Goal: Task Accomplishment & Management: Manage account settings

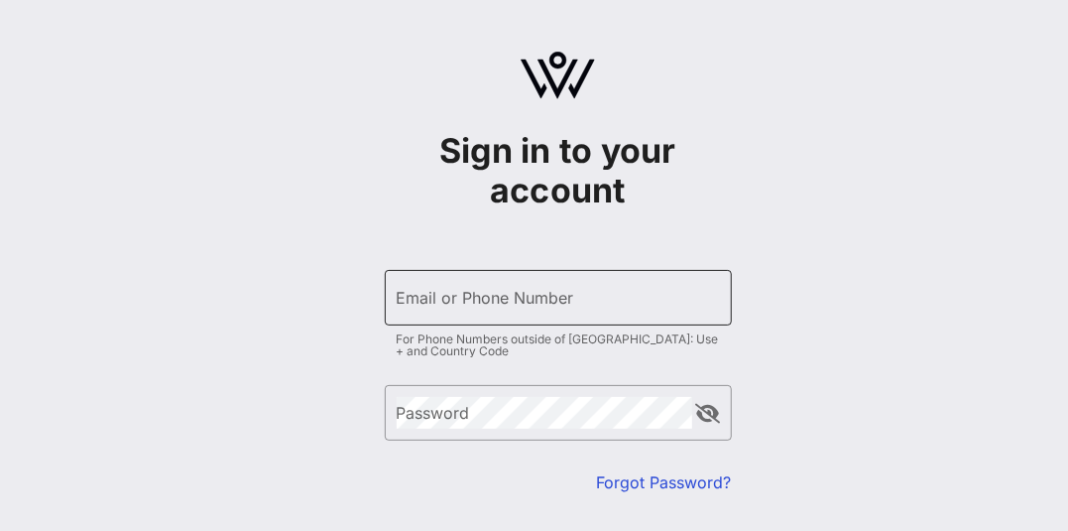
click at [659, 309] on input "Email or Phone Number" at bounding box center [558, 298] width 323 height 32
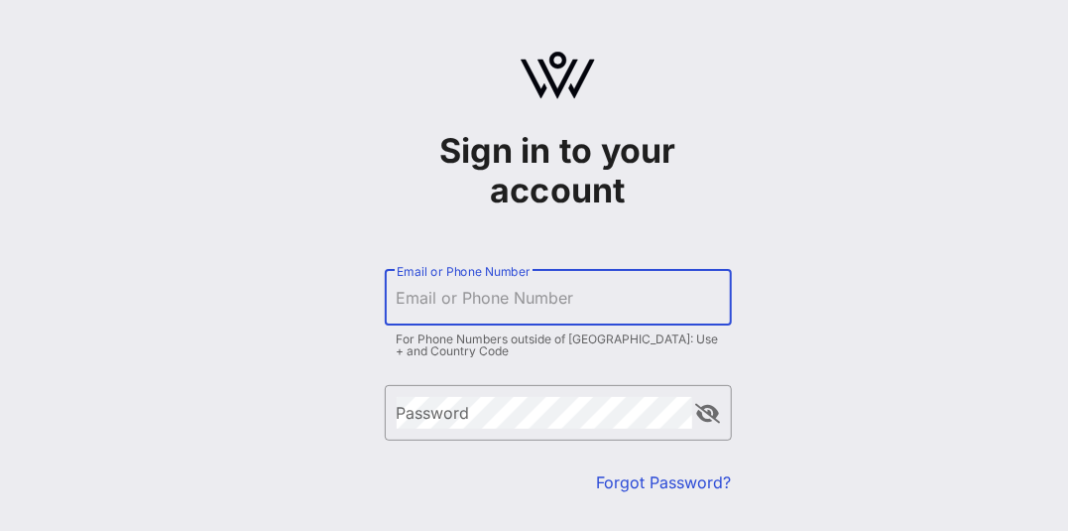
type input "[PERSON_NAME][EMAIL_ADDRESS][DOMAIN_NAME]"
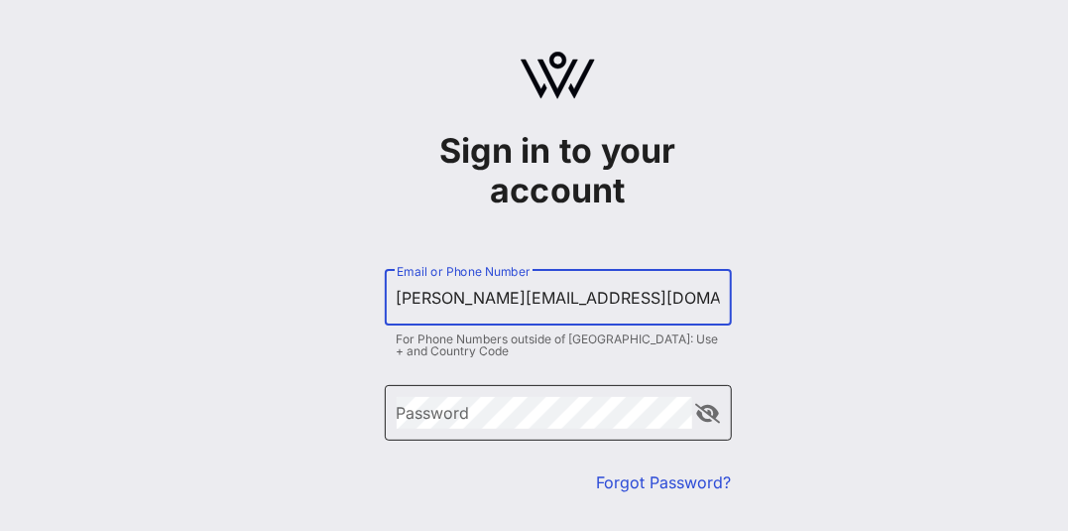
click at [526, 395] on div "Password" at bounding box center [545, 413] width 296 height 56
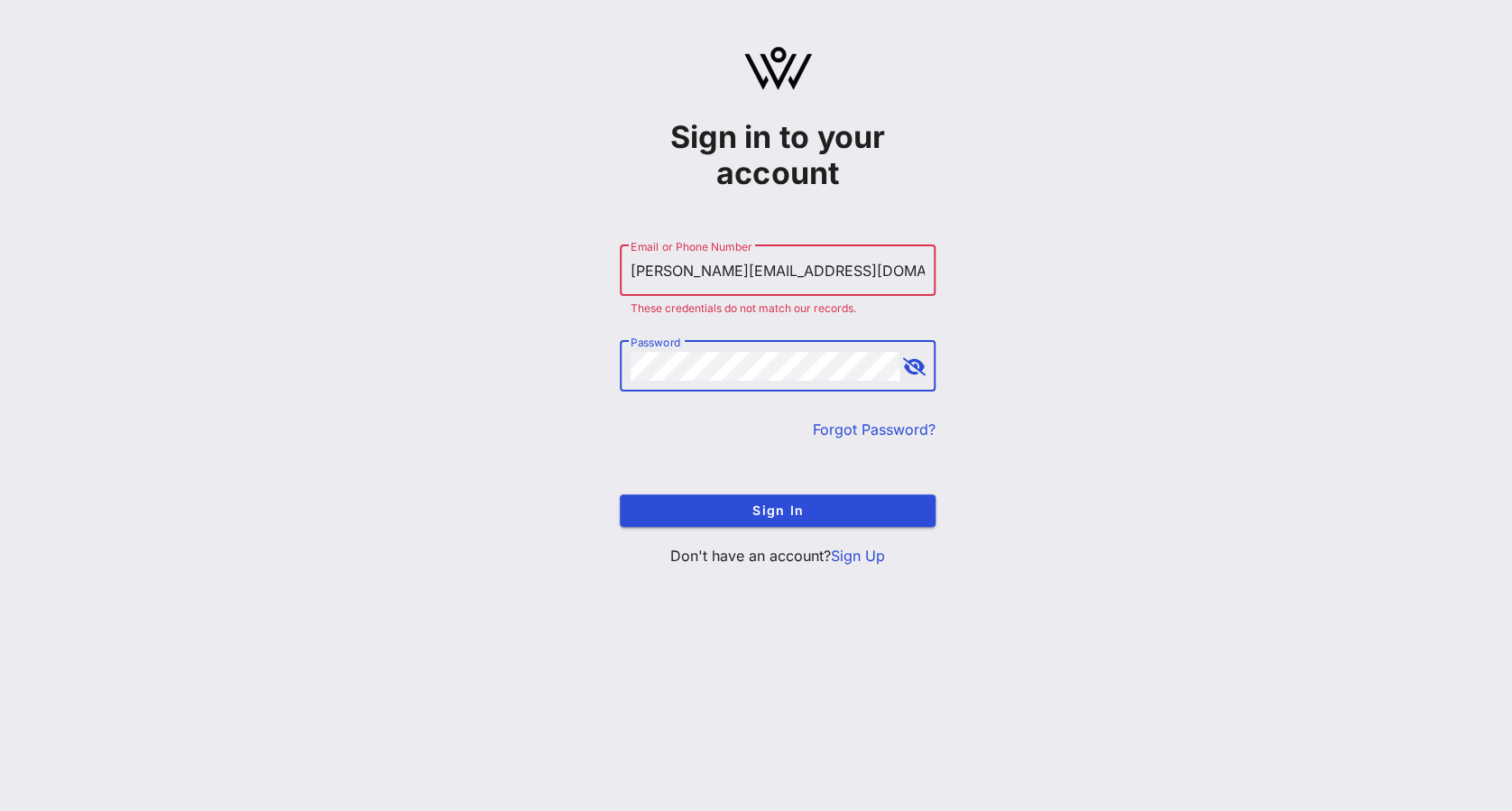
click at [910, 367] on button "append icon" at bounding box center [914, 367] width 23 height 18
click at [620, 482] on button "Sign In" at bounding box center [777, 511] width 315 height 33
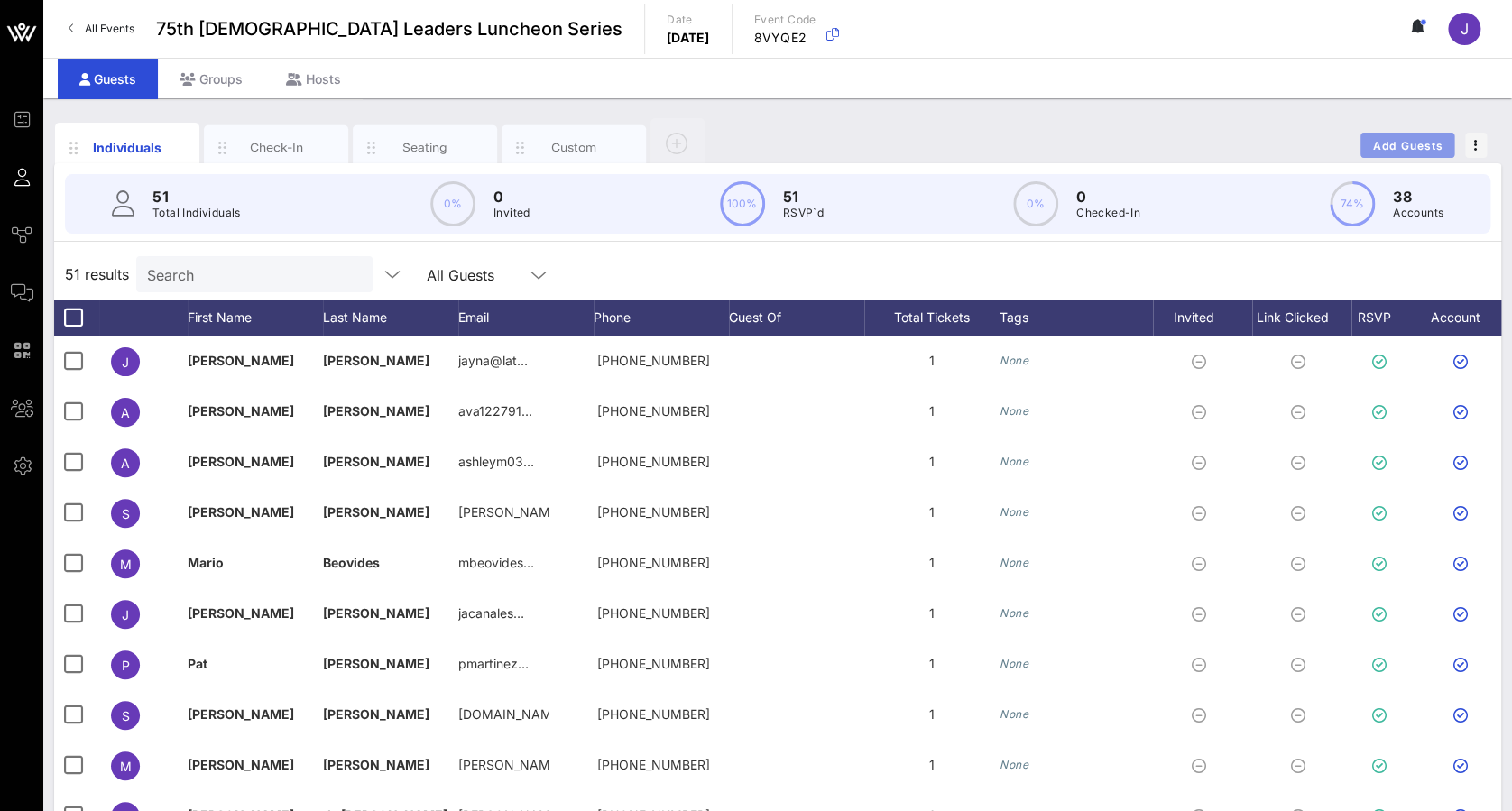
click at [970, 141] on span "Add Guests" at bounding box center [1407, 145] width 71 height 14
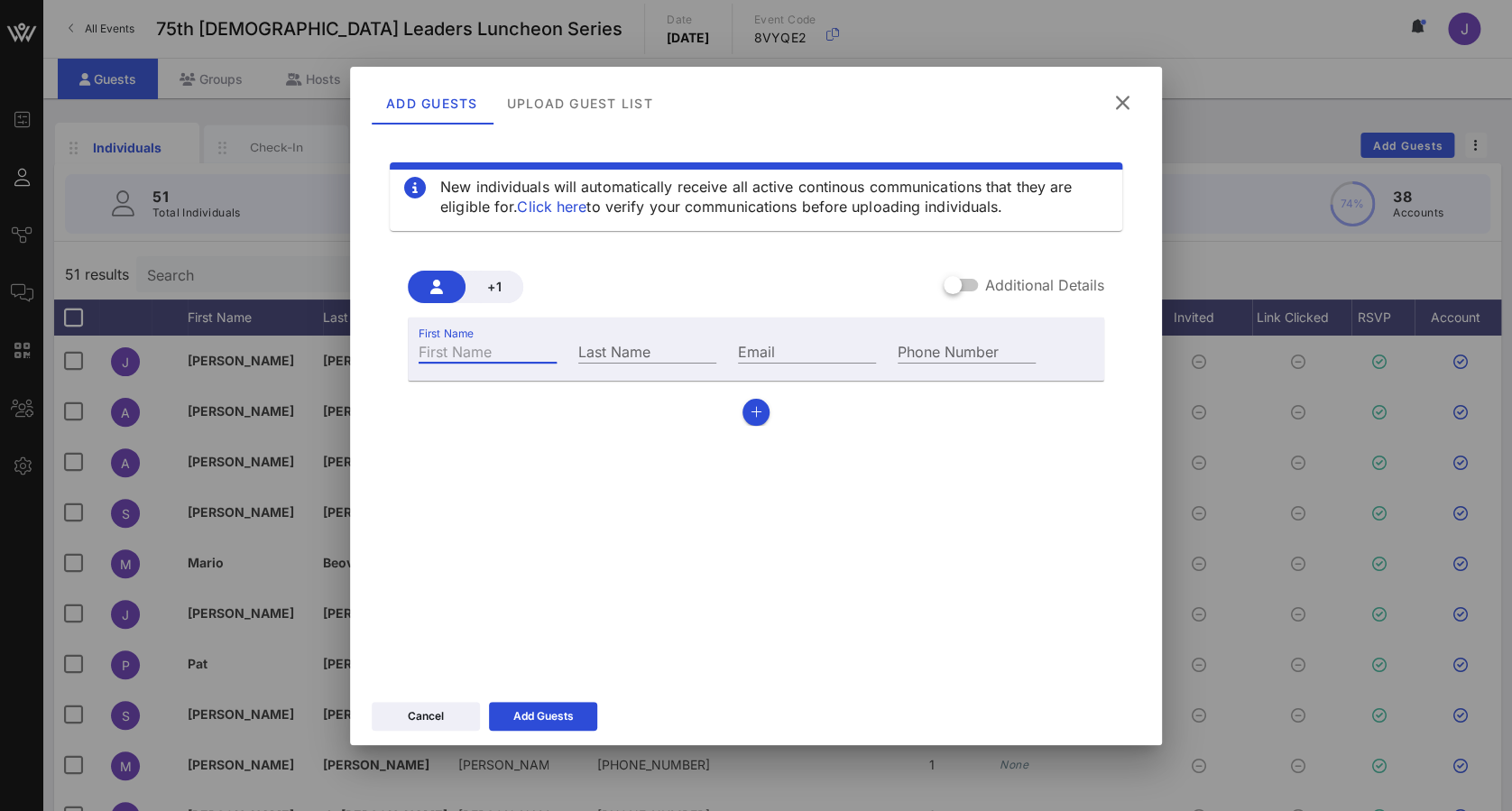
click at [446, 342] on input "First Name" at bounding box center [487, 351] width 138 height 24
click at [486, 366] on div "First Name" at bounding box center [487, 349] width 160 height 49
click at [483, 351] on input "First Name" at bounding box center [487, 351] width 138 height 24
type input "[PERSON_NAME]"
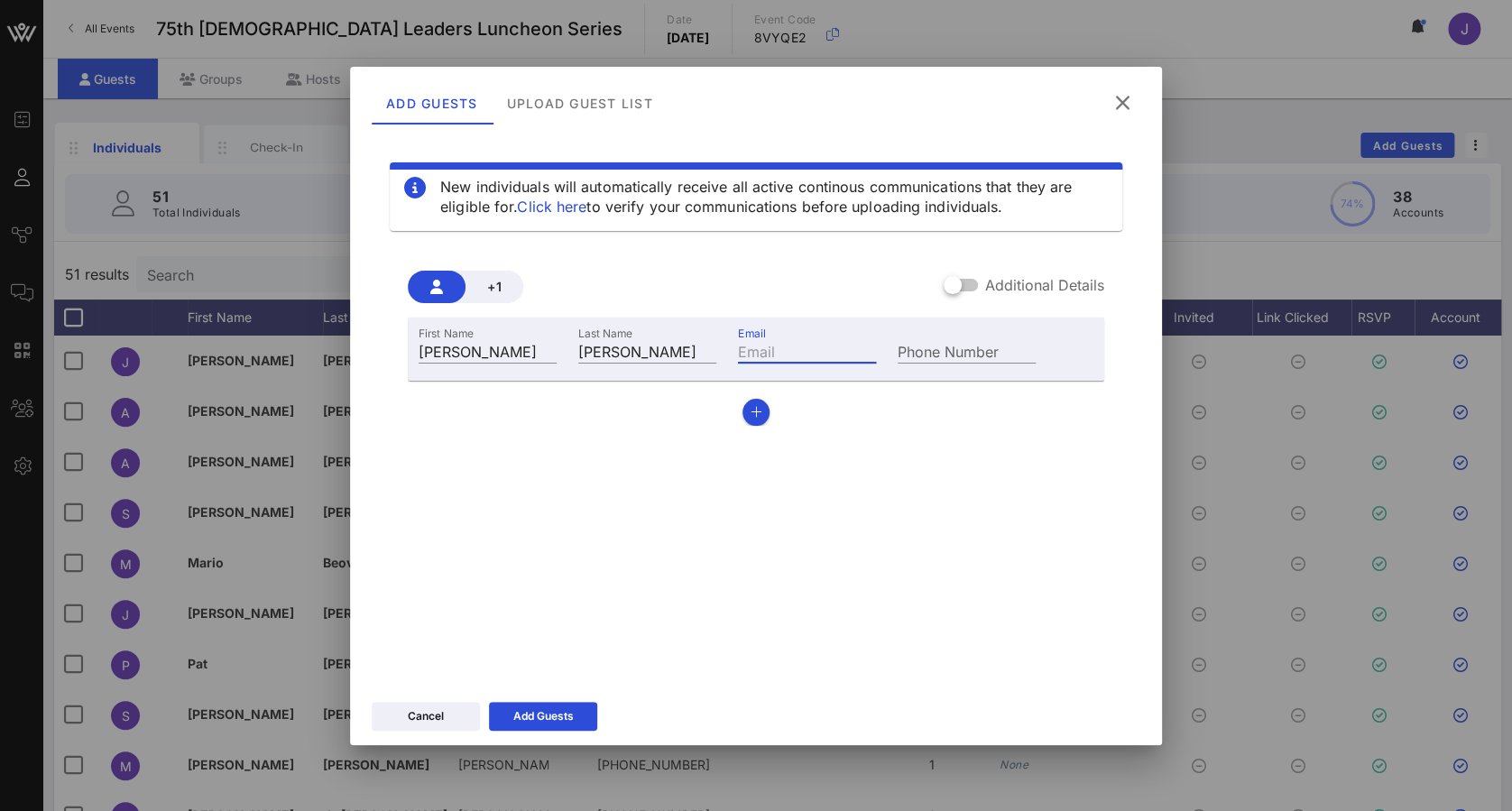
click at [797, 350] on input "Email" at bounding box center [806, 351] width 138 height 24
paste input "[PERSON_NAME] <[EMAIL_ADDRESS][DOMAIN_NAME]>"
type input "[EMAIL_ADDRESS][DOMAIN_NAME]"
click at [580, 482] on button "Add Guests" at bounding box center [543, 716] width 108 height 29
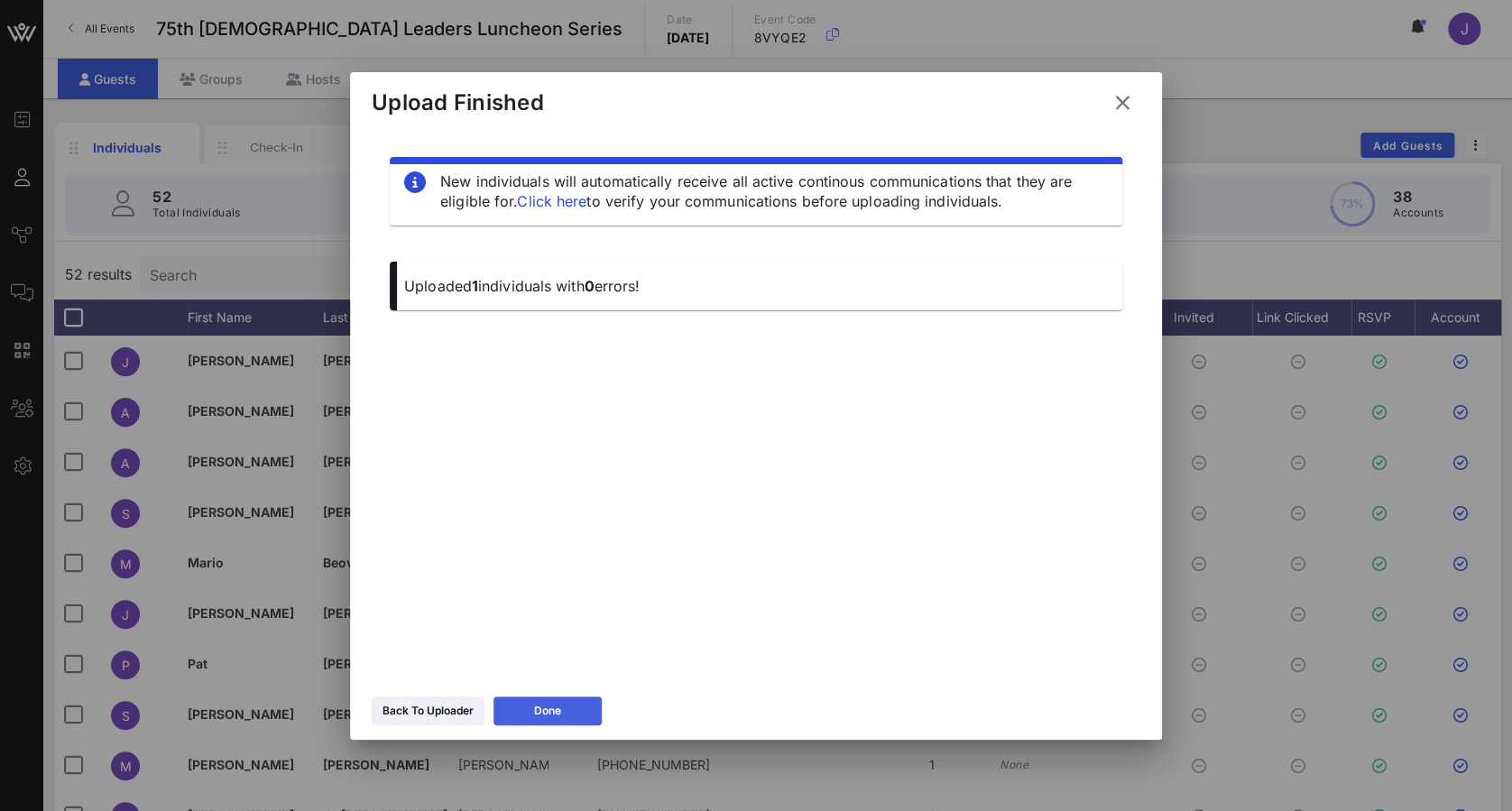
click at [579, 482] on button "Done" at bounding box center [547, 711] width 108 height 29
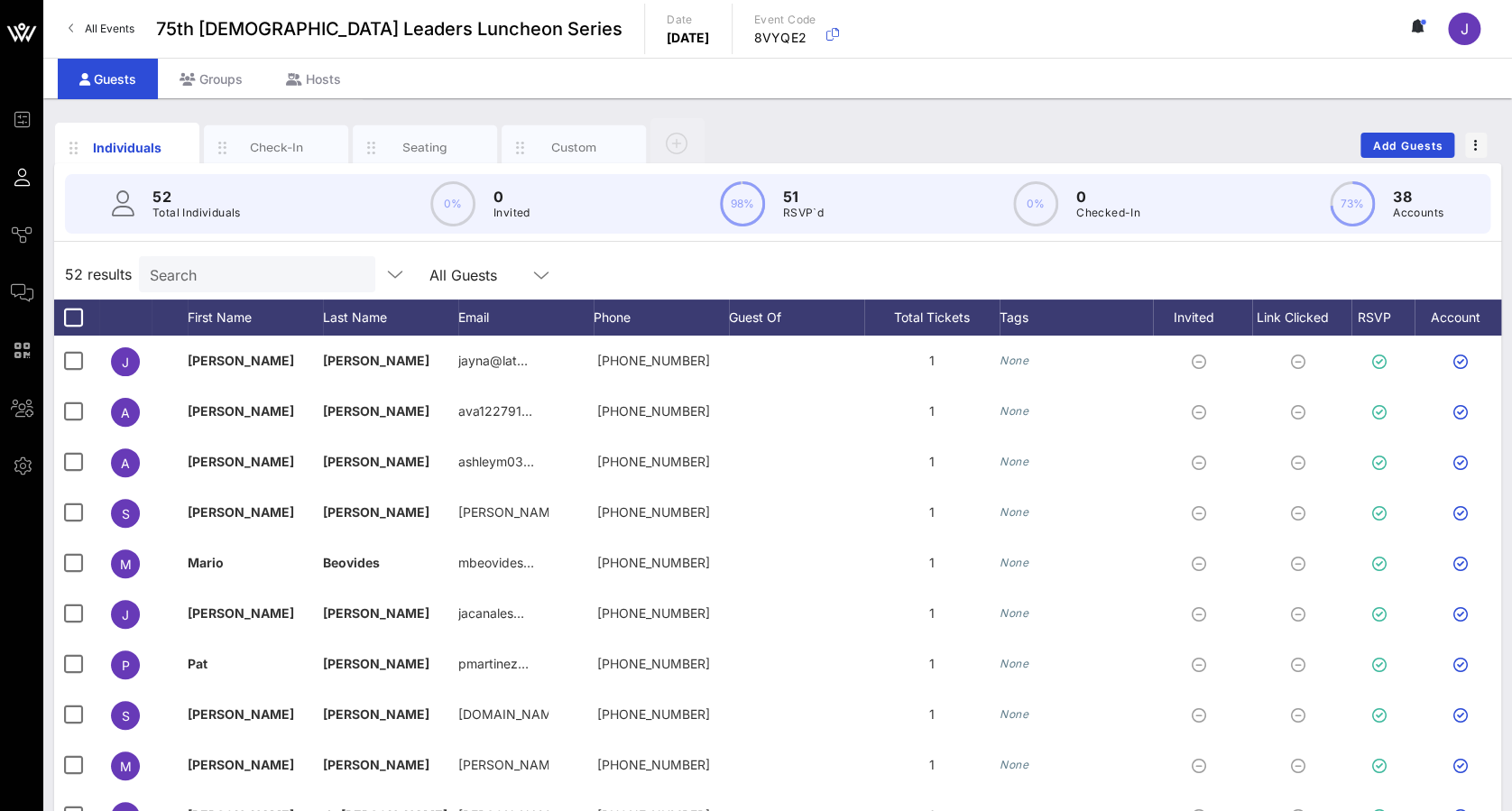
click at [265, 276] on input "Search" at bounding box center [255, 275] width 211 height 24
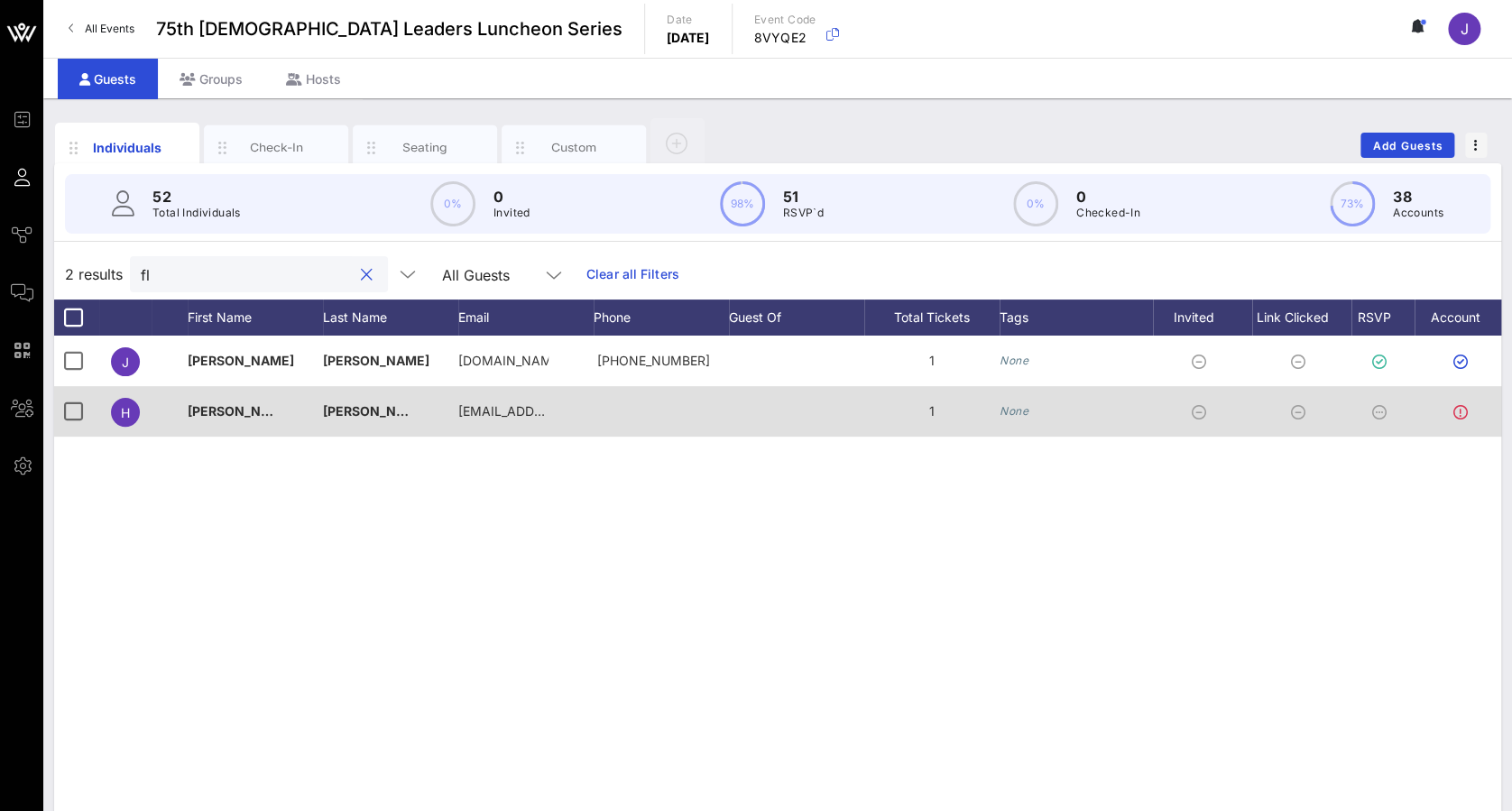
type input "fl"
click at [970, 411] on icon at bounding box center [1460, 412] width 15 height 15
click at [970, 411] on icon at bounding box center [1379, 412] width 15 height 15
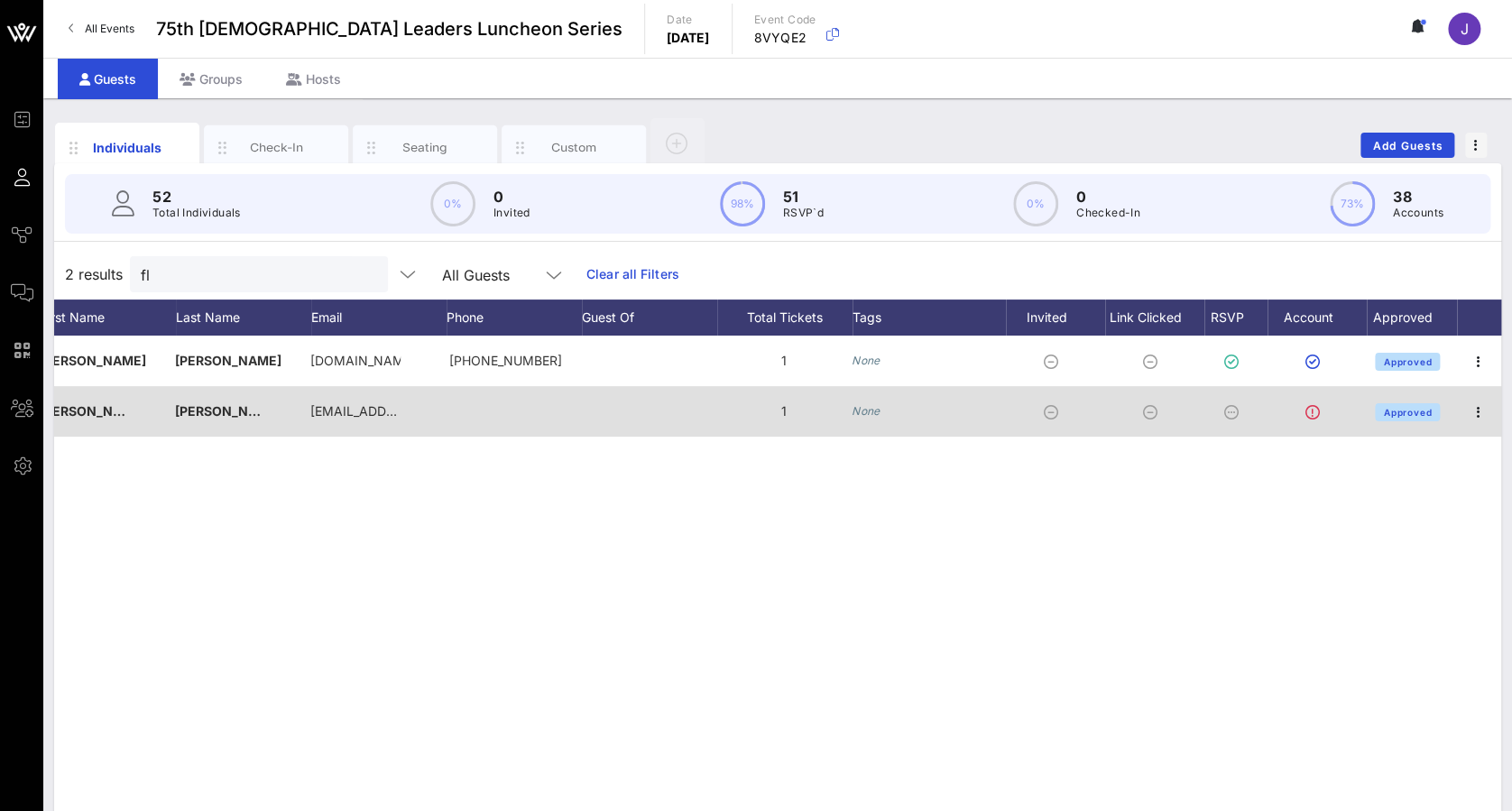
scroll to position [0, 148]
click at [970, 410] on icon "button" at bounding box center [1478, 412] width 22 height 22
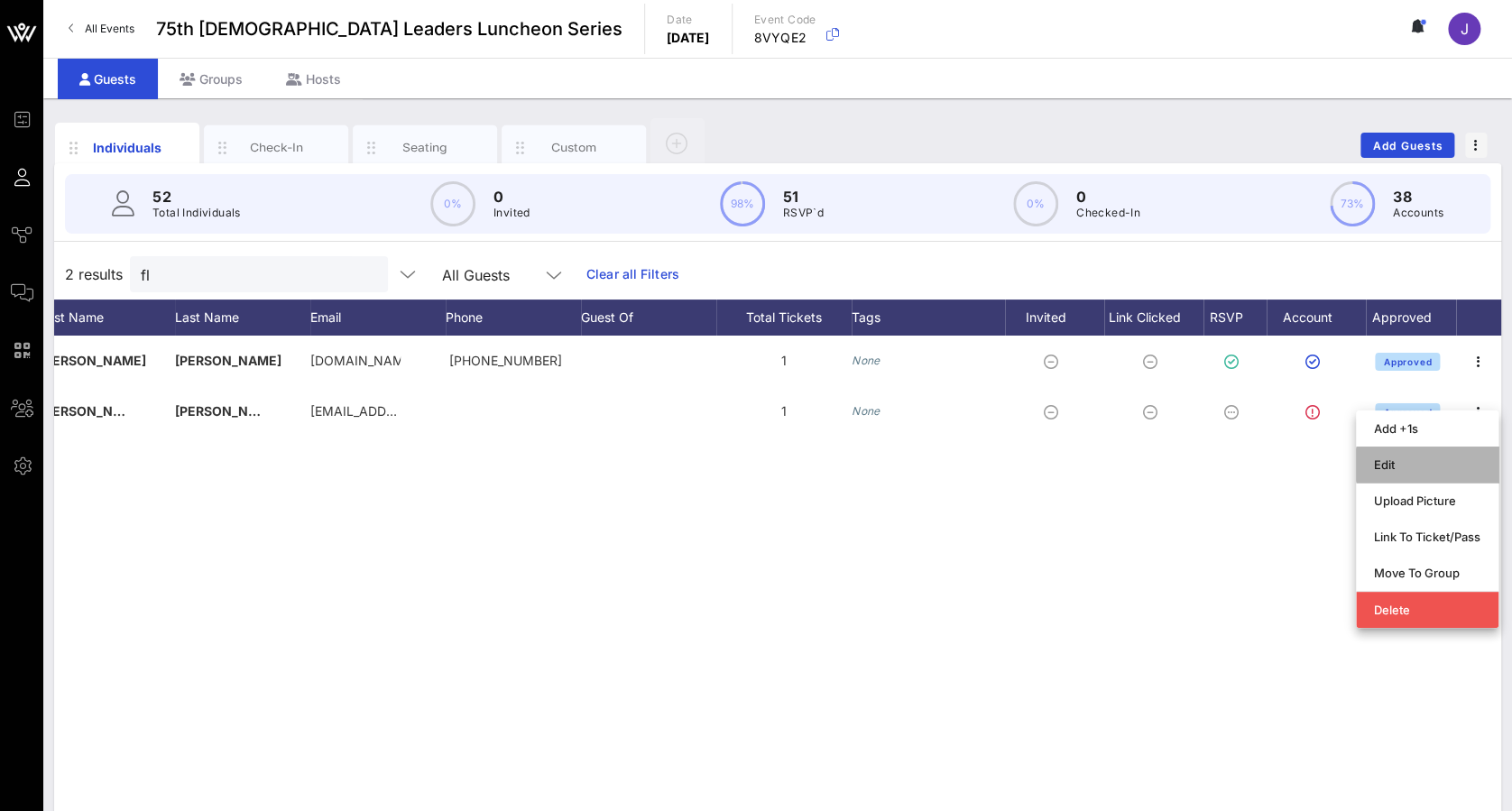
click at [970, 463] on div "Edit" at bounding box center [1427, 465] width 106 height 15
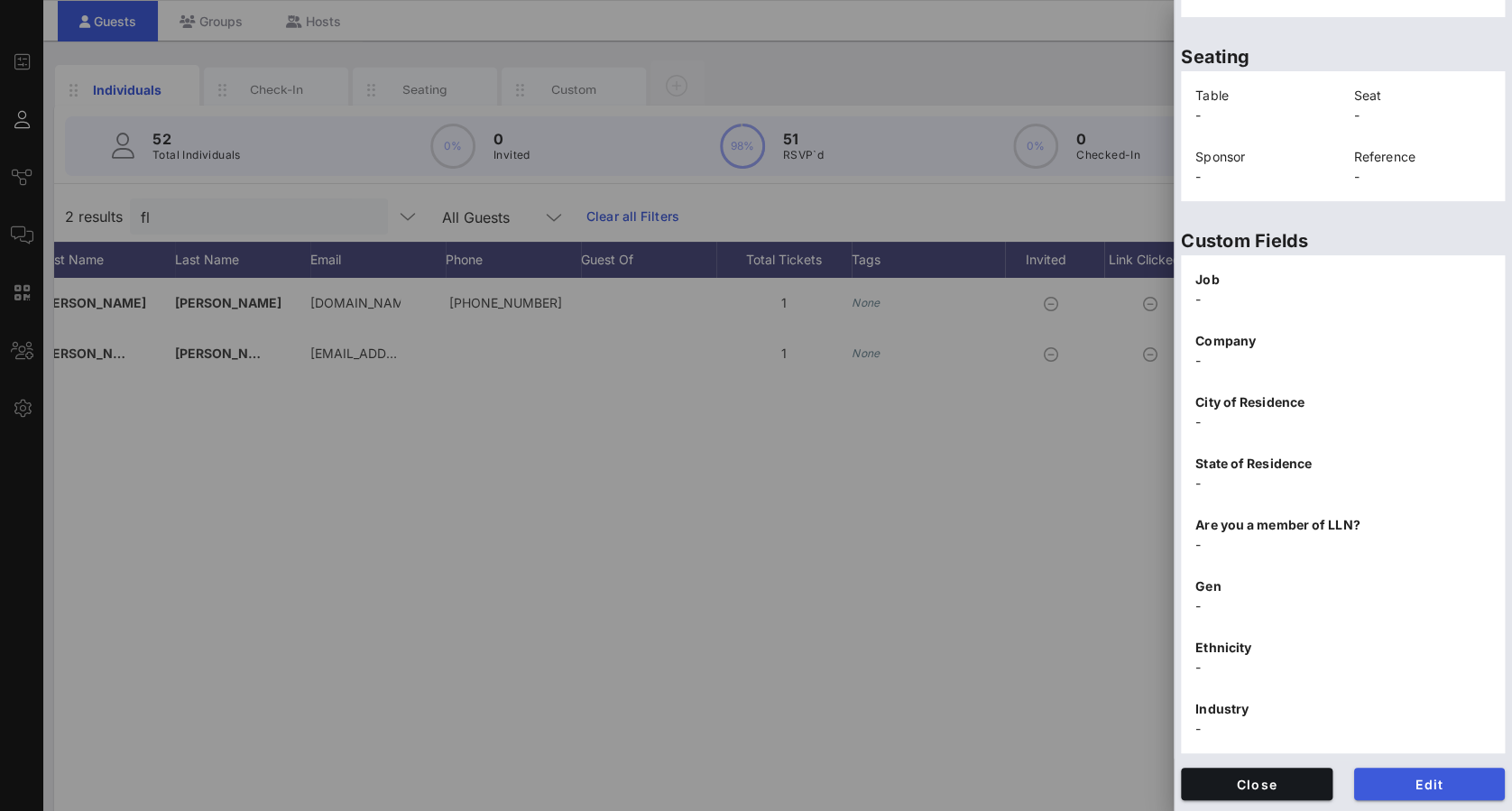
scroll to position [84, 0]
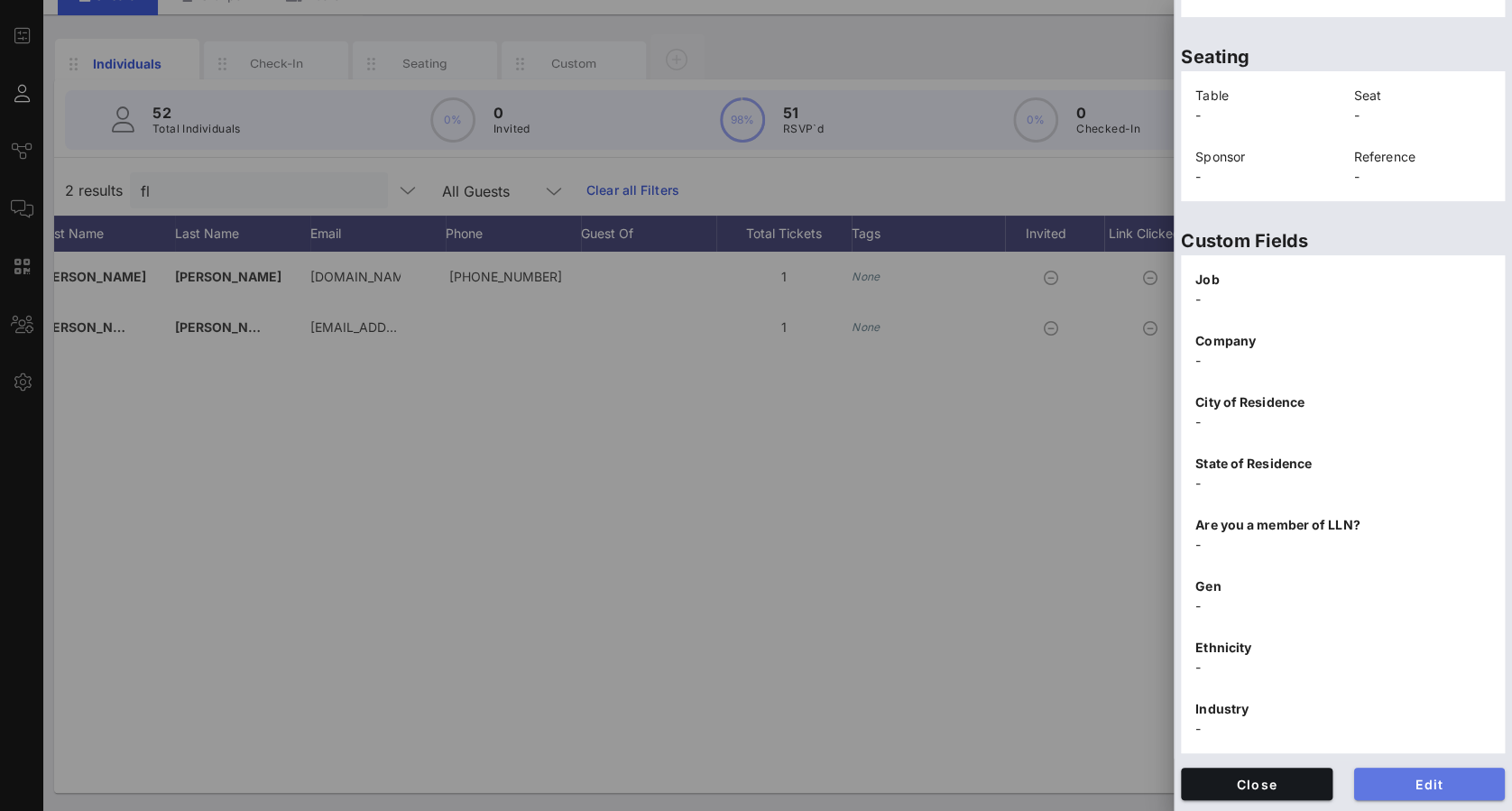
click at [970, 482] on span "Edit" at bounding box center [1429, 784] width 123 height 15
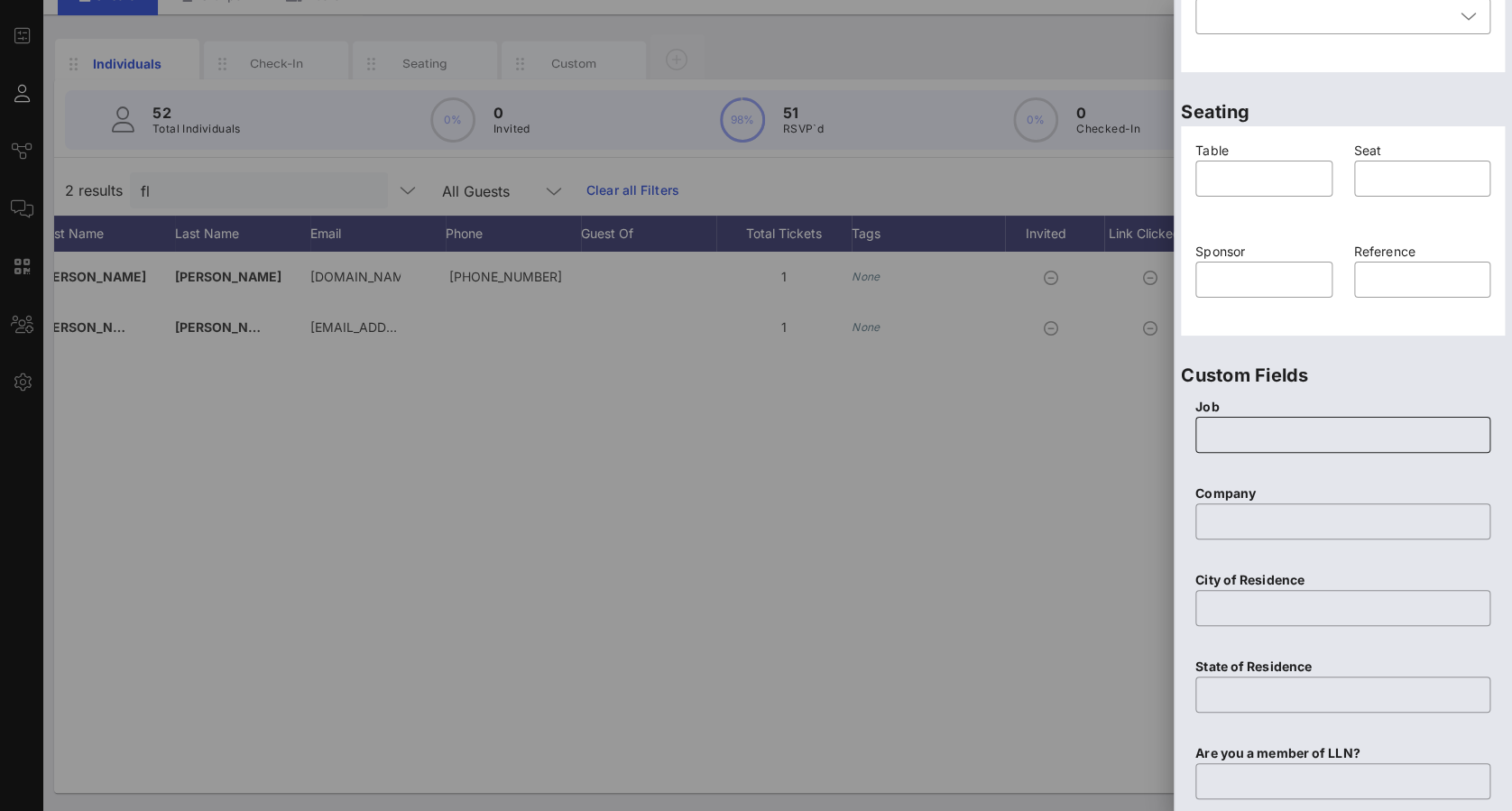
click at [970, 443] on input "text" at bounding box center [1342, 435] width 274 height 29
click at [970, 461] on div at bounding box center [1342, 463] width 274 height 13
click at [970, 433] on input "text" at bounding box center [1342, 435] width 274 height 29
paste input "Past National LULAC President"
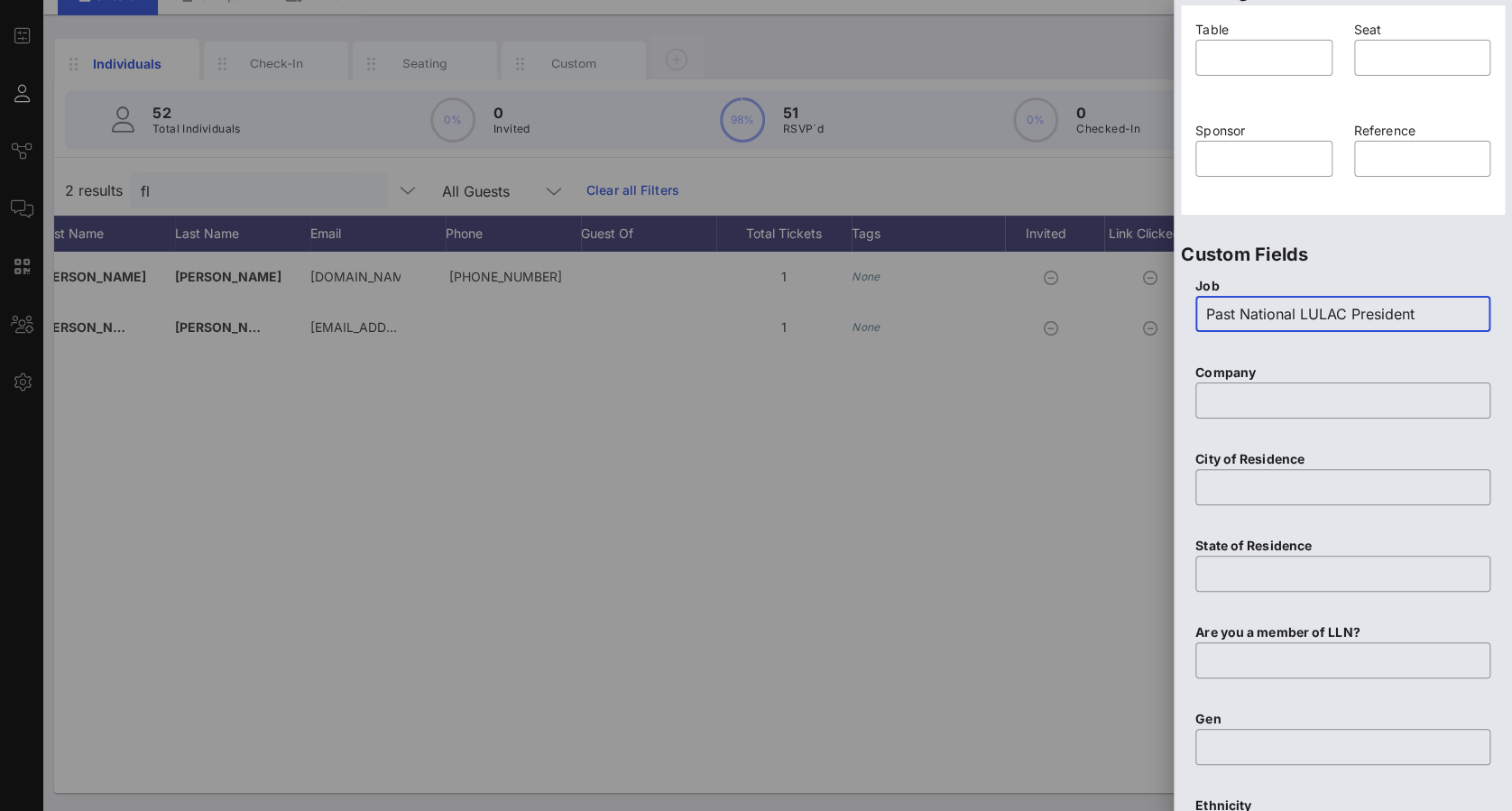
scroll to position [508, 0]
click at [970, 311] on input "Past National LULAC President" at bounding box center [1342, 315] width 274 height 29
click at [970, 313] on input "Past National LULAC President" at bounding box center [1342, 315] width 274 height 29
type input "Past National LULAC President"
click at [970, 411] on input "text" at bounding box center [1342, 402] width 274 height 29
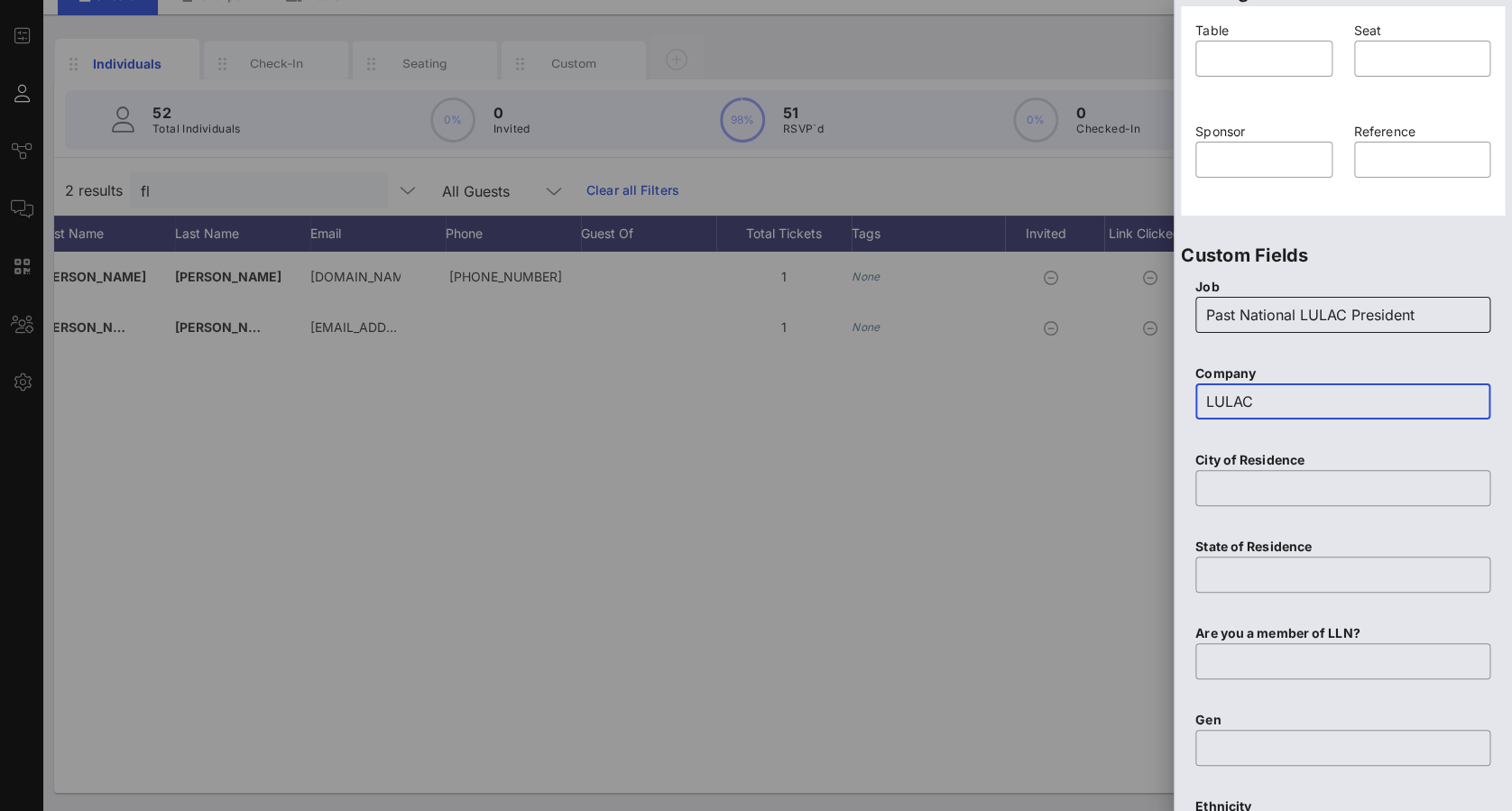
type input "LULAC"
drag, startPoint x: 1350, startPoint y: 310, endPoint x: 1304, endPoint y: 306, distance: 46.2
click at [970, 306] on input "Past National LULAC President" at bounding box center [1342, 315] width 274 height 29
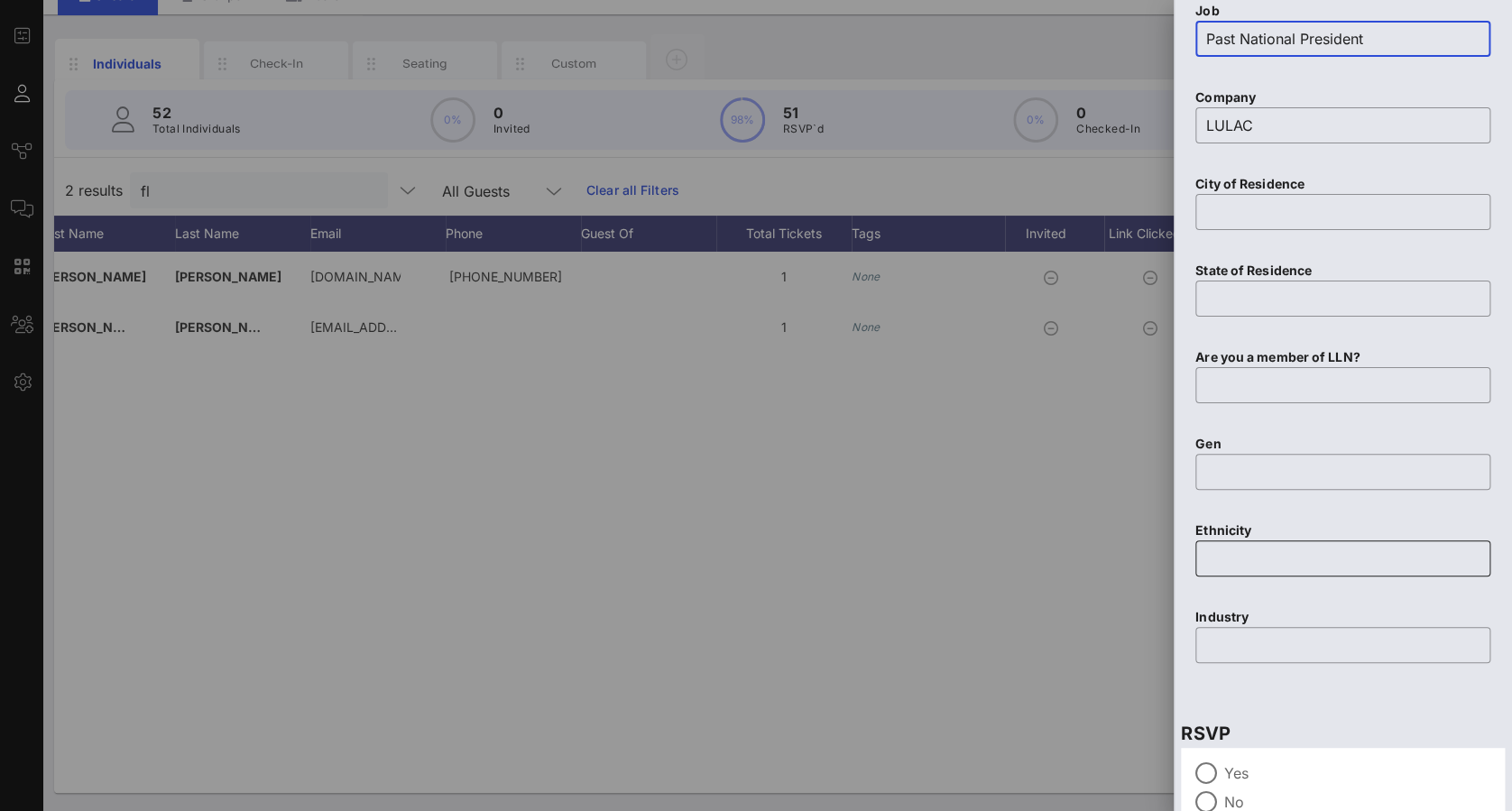
scroll to position [868, 0]
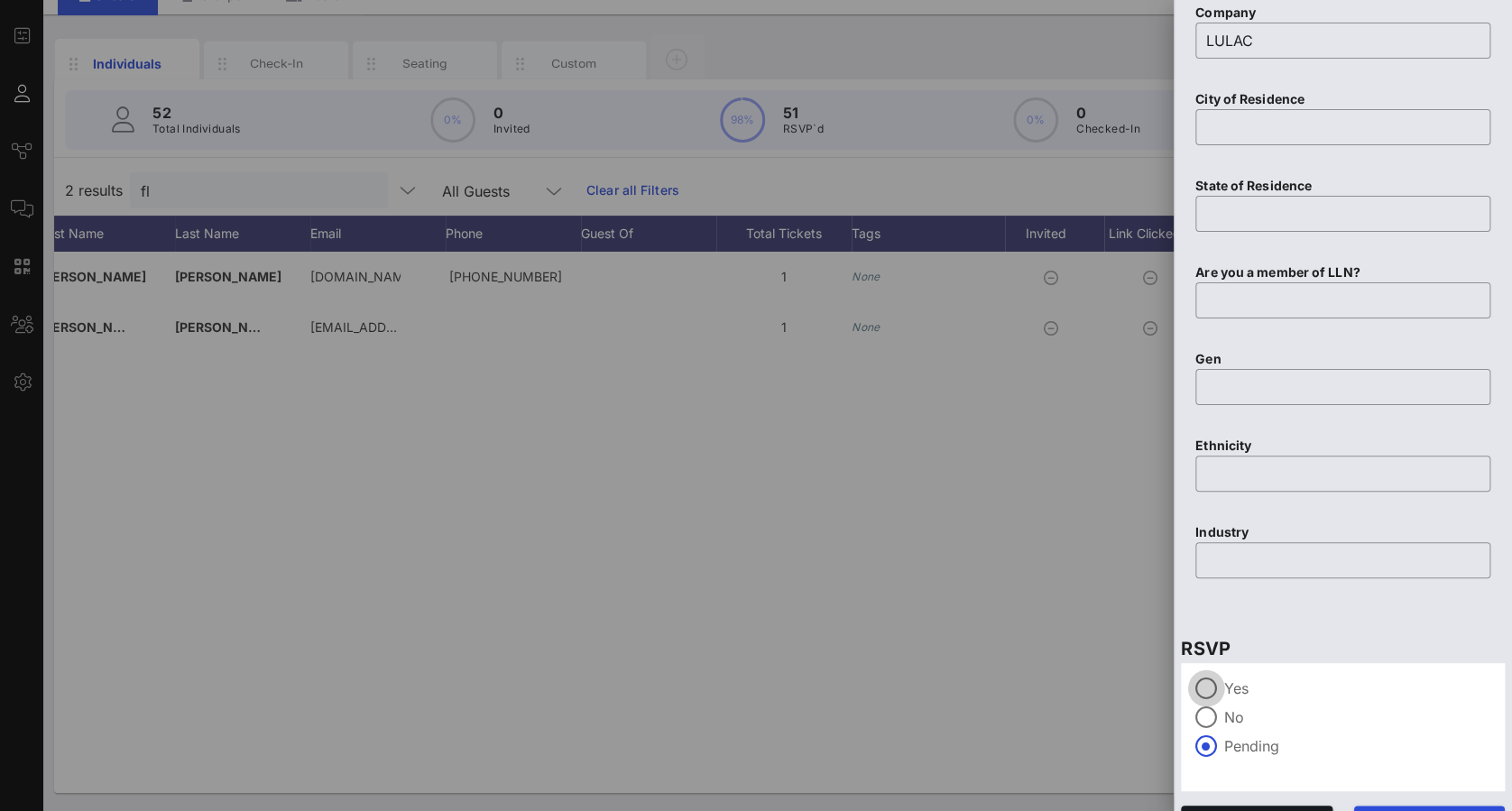
type input "Past National President"
click at [970, 482] on div at bounding box center [1206, 688] width 31 height 31
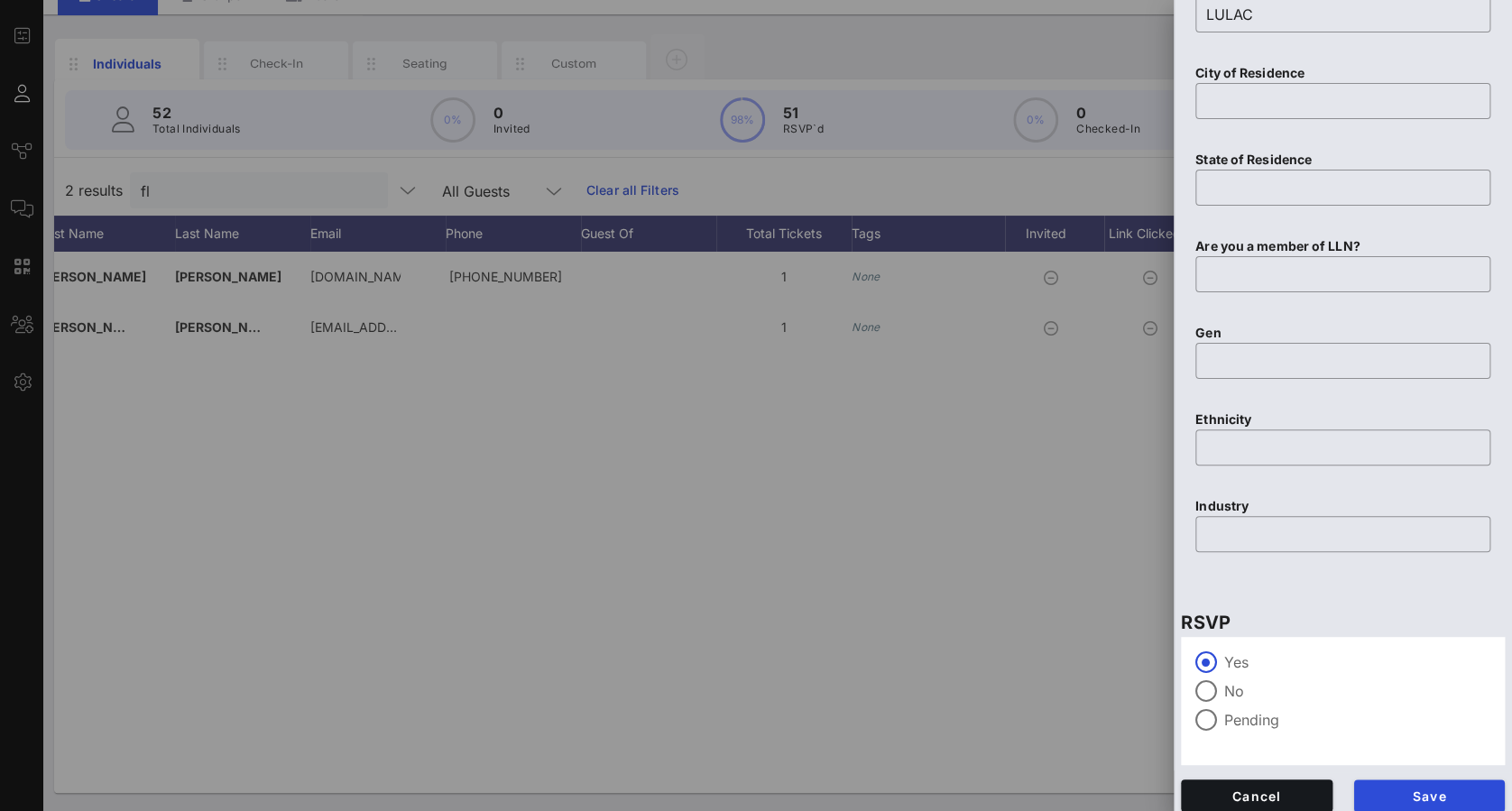
scroll to position [906, 0]
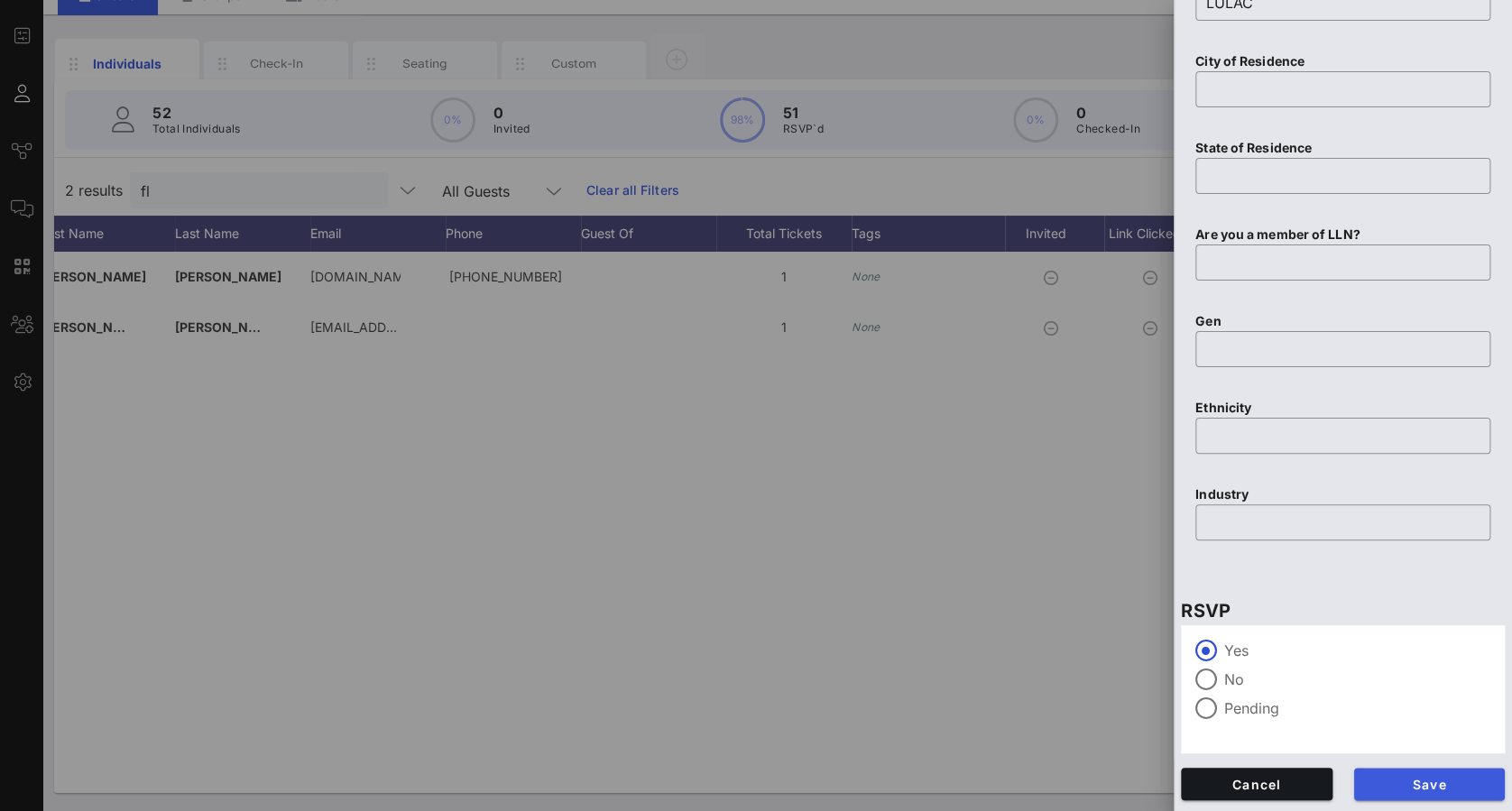
drag, startPoint x: 1420, startPoint y: 803, endPoint x: 1422, endPoint y: 789, distance: 14.1
click at [970, 482] on div "Save" at bounding box center [1429, 784] width 173 height 55
click at [970, 482] on span "Save" at bounding box center [1429, 784] width 123 height 15
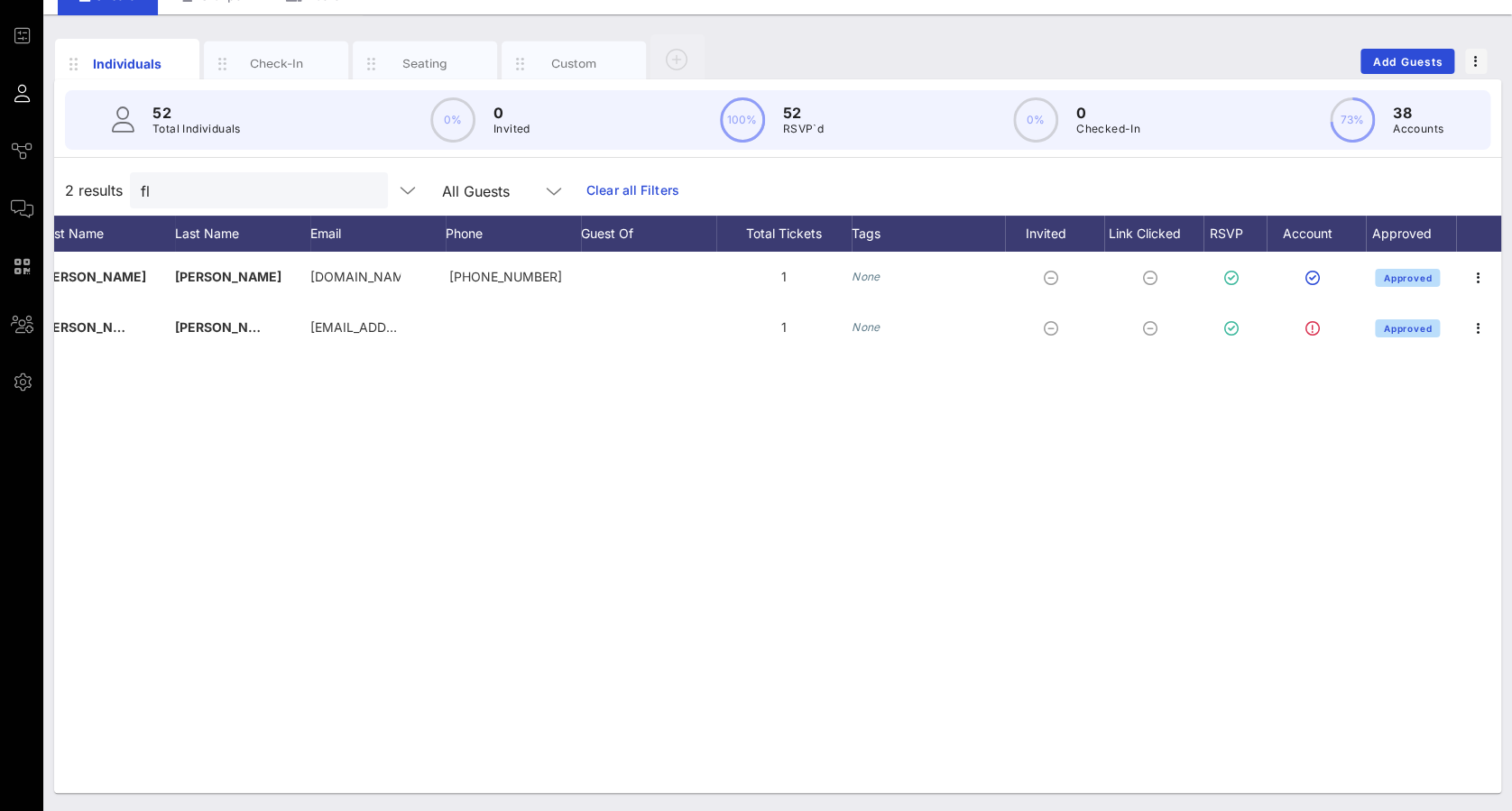
scroll to position [0, 148]
